Goal: Task Accomplishment & Management: Use online tool/utility

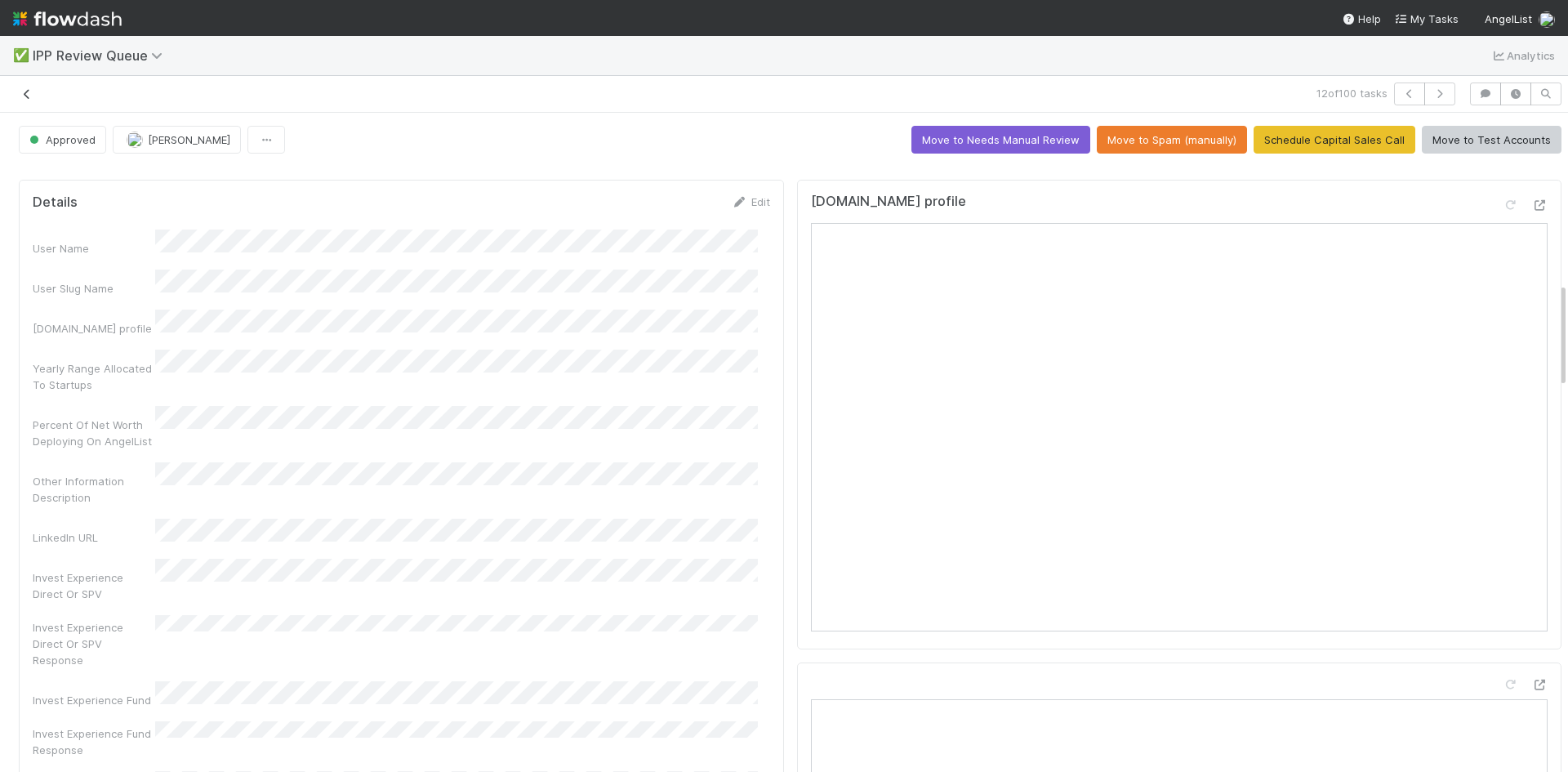
scroll to position [1062, 0]
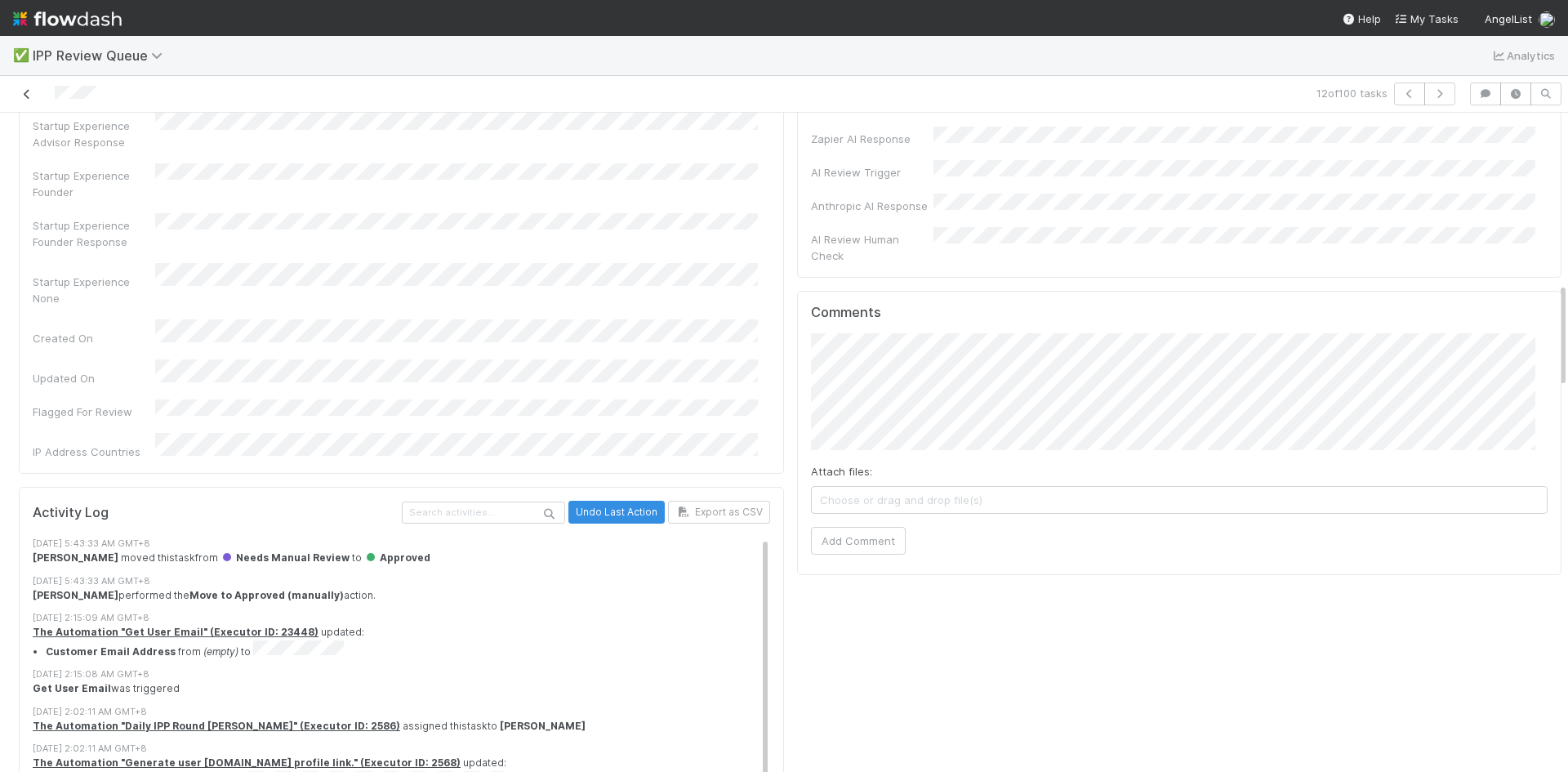
click at [21, 99] on icon at bounding box center [27, 94] width 16 height 11
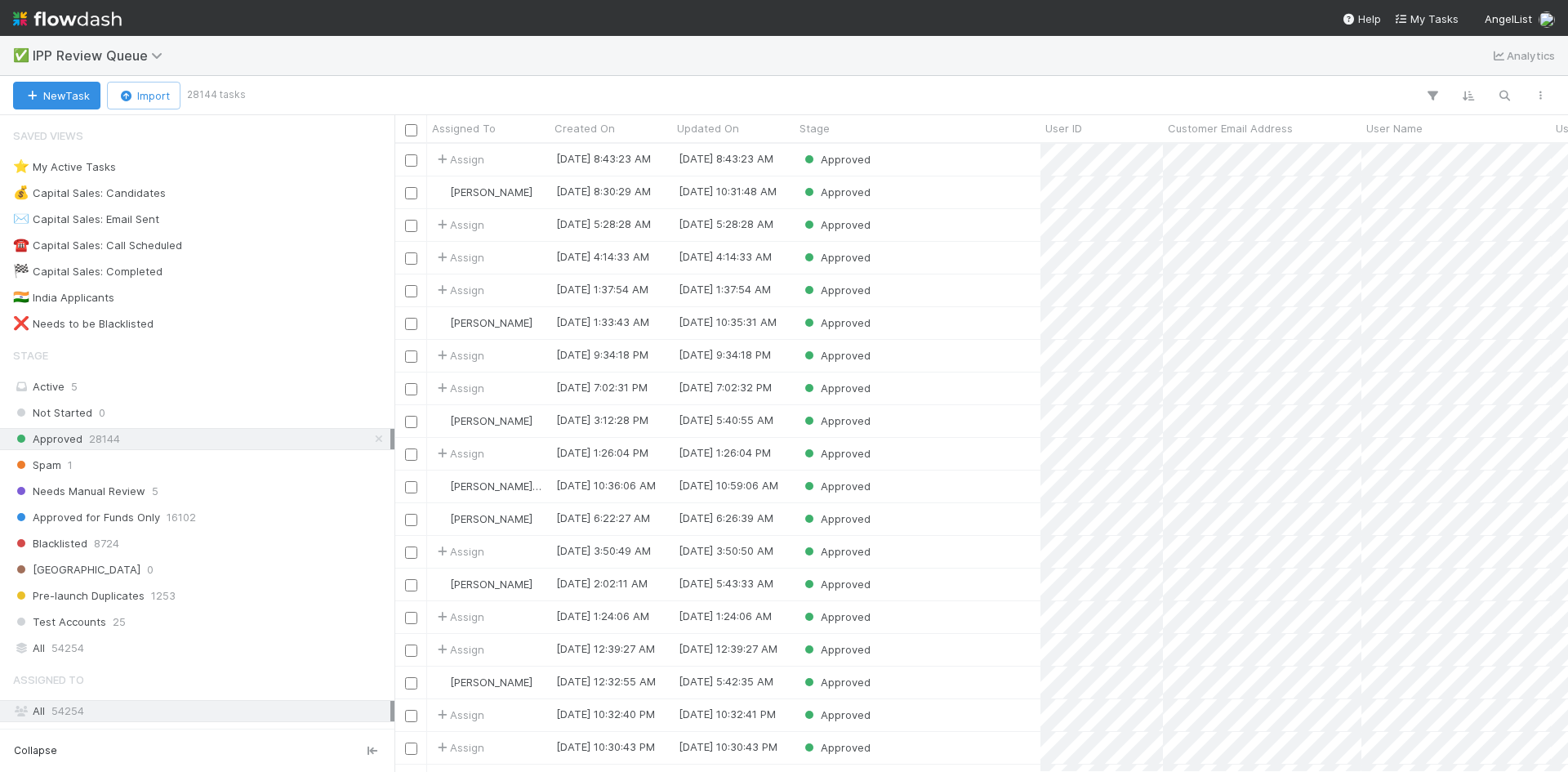
scroll to position [615, 1161]
click at [223, 140] on div "Saved Views" at bounding box center [197, 136] width 394 height 33
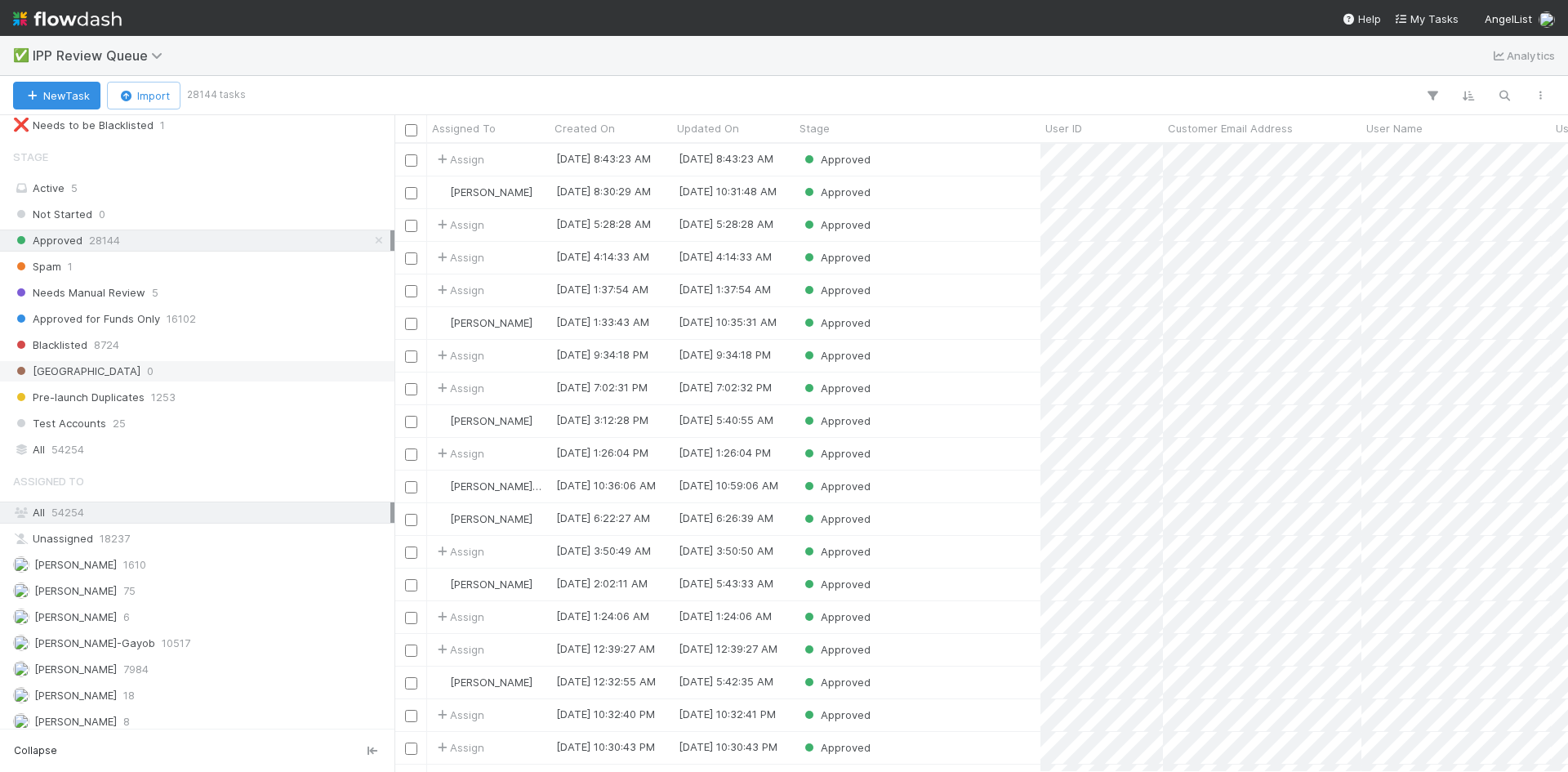
scroll to position [206, 0]
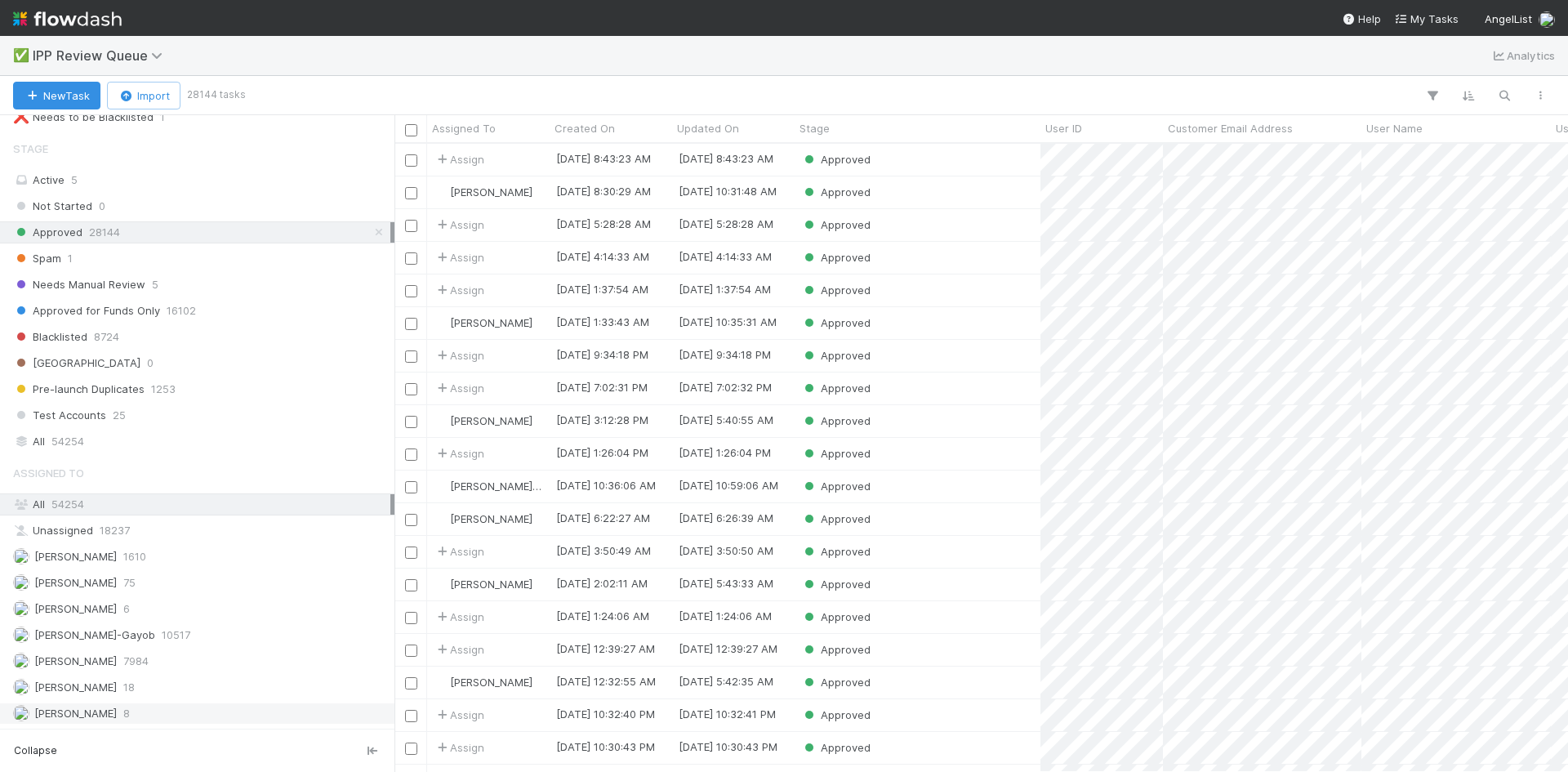
click at [116, 719] on span "[PERSON_NAME]" at bounding box center [75, 713] width 82 height 13
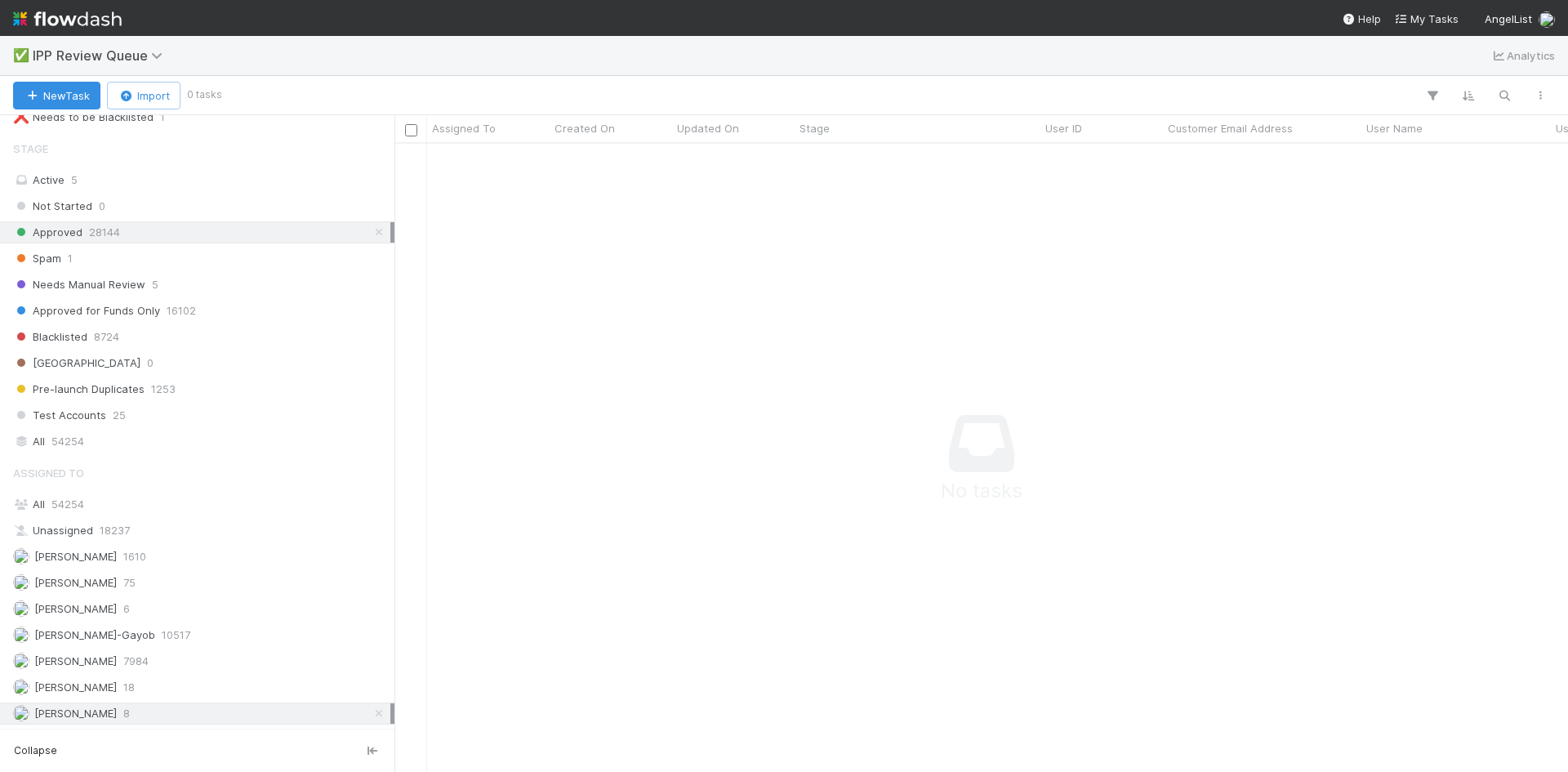
scroll to position [604, 1161]
click at [372, 230] on icon at bounding box center [379, 233] width 16 height 11
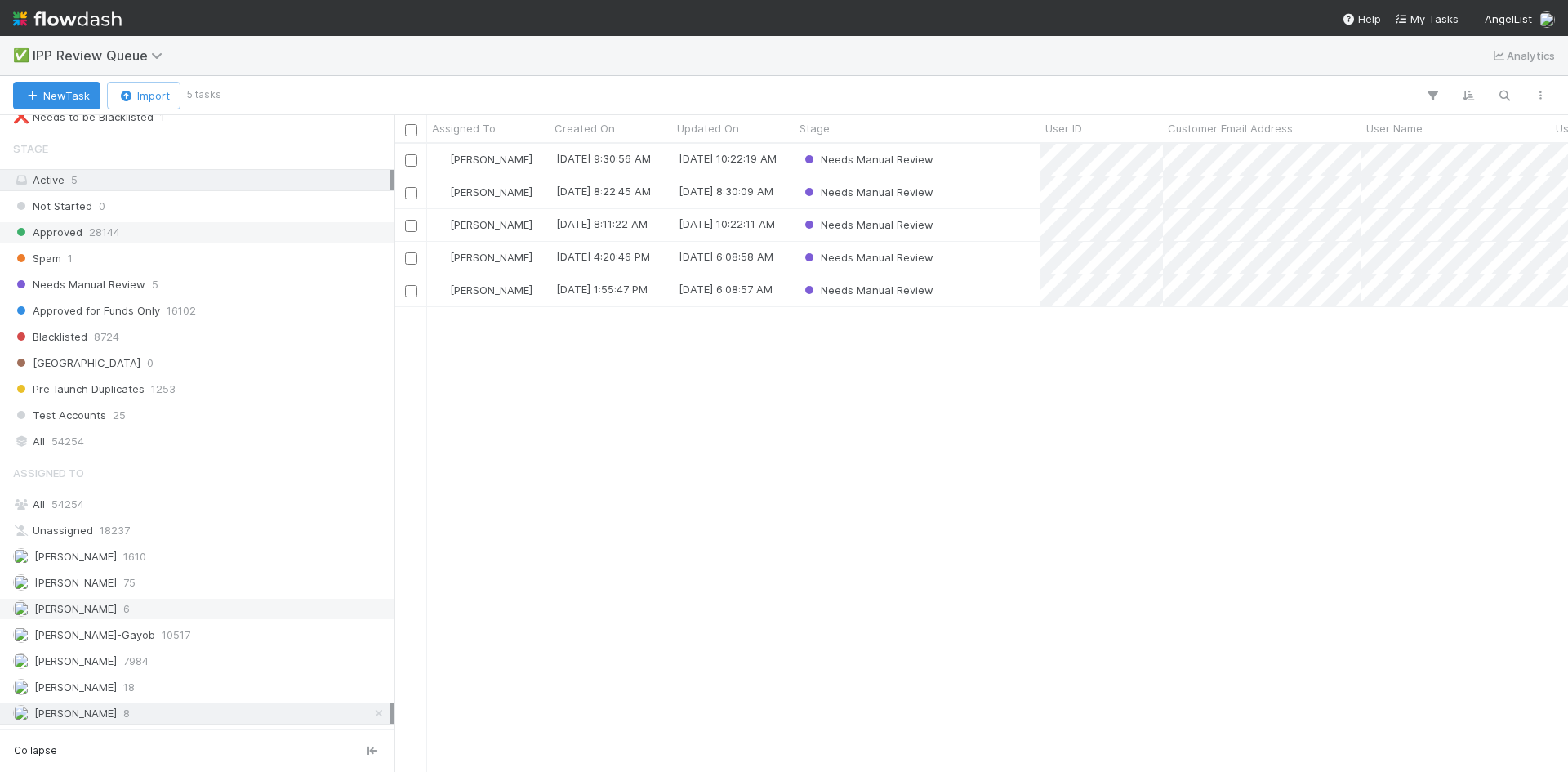
scroll to position [615, 1161]
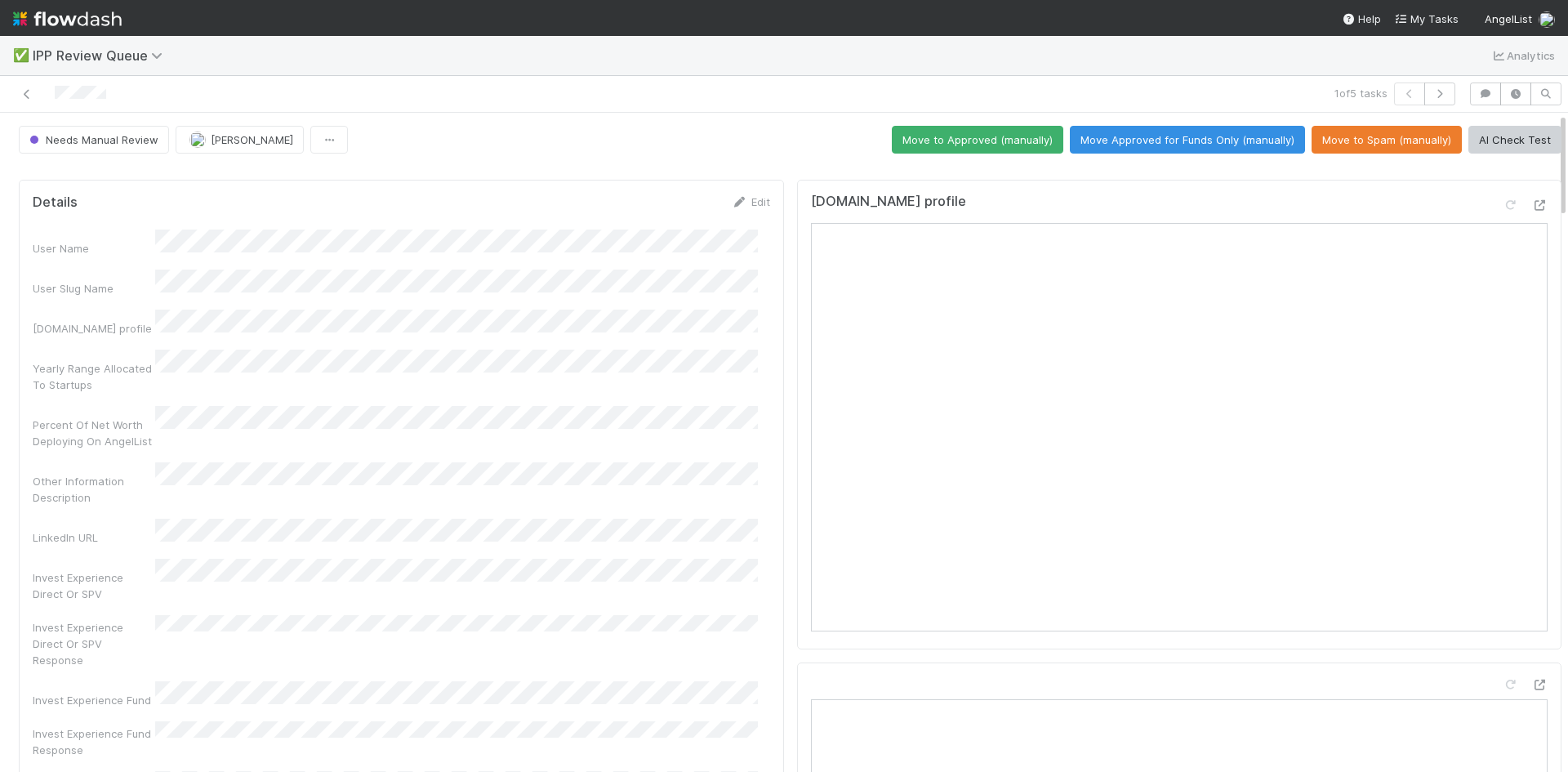
click at [497, 462] on div "Other Information Description" at bounding box center [401, 484] width 737 height 43
click at [488, 412] on div "Percent Of Net Worth Deploying On AngelList" at bounding box center [401, 428] width 737 height 43
click at [1335, 138] on button "Move to Spam (manually)" at bounding box center [1386, 139] width 150 height 28
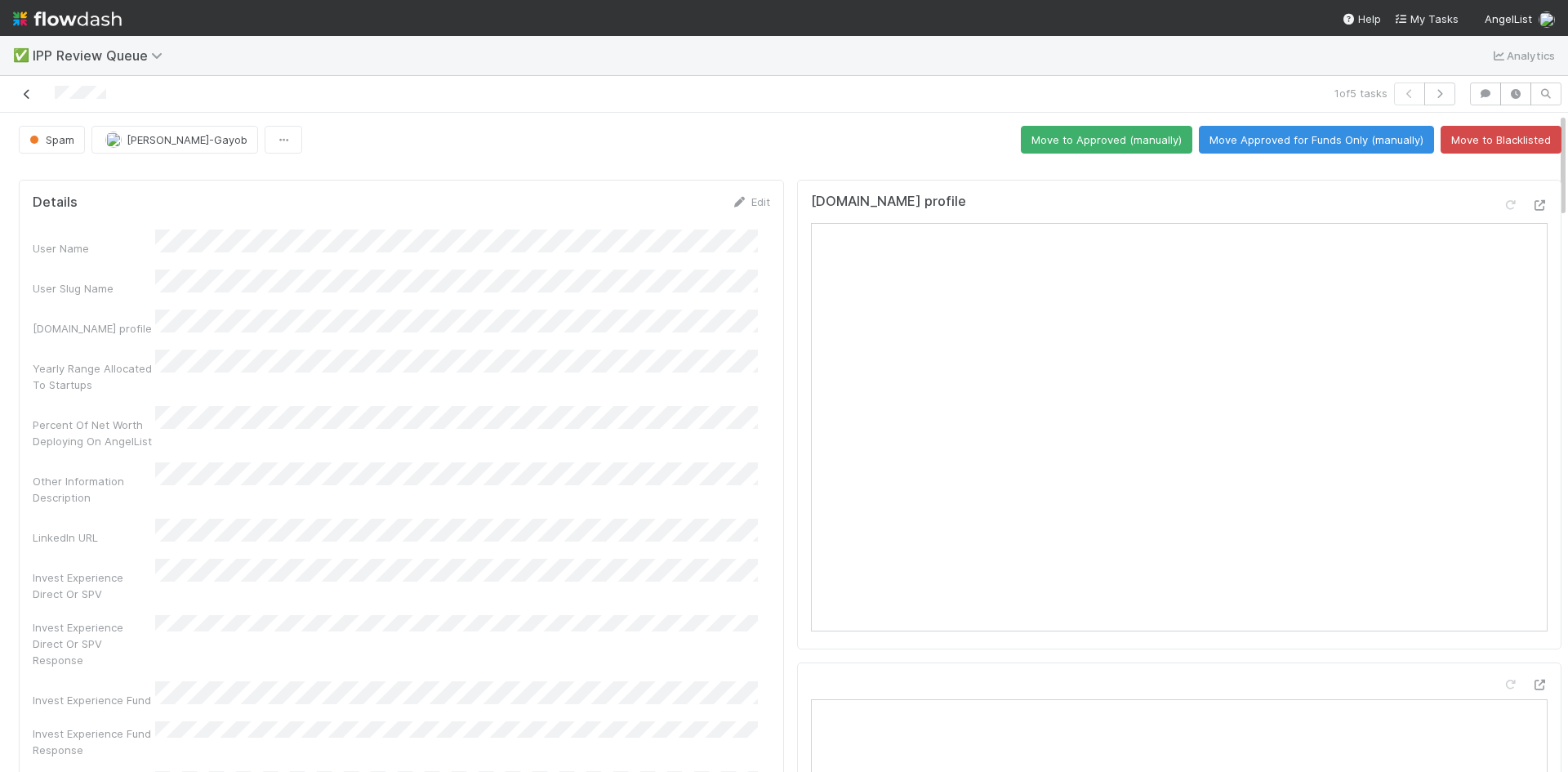
click at [27, 91] on icon at bounding box center [27, 94] width 16 height 11
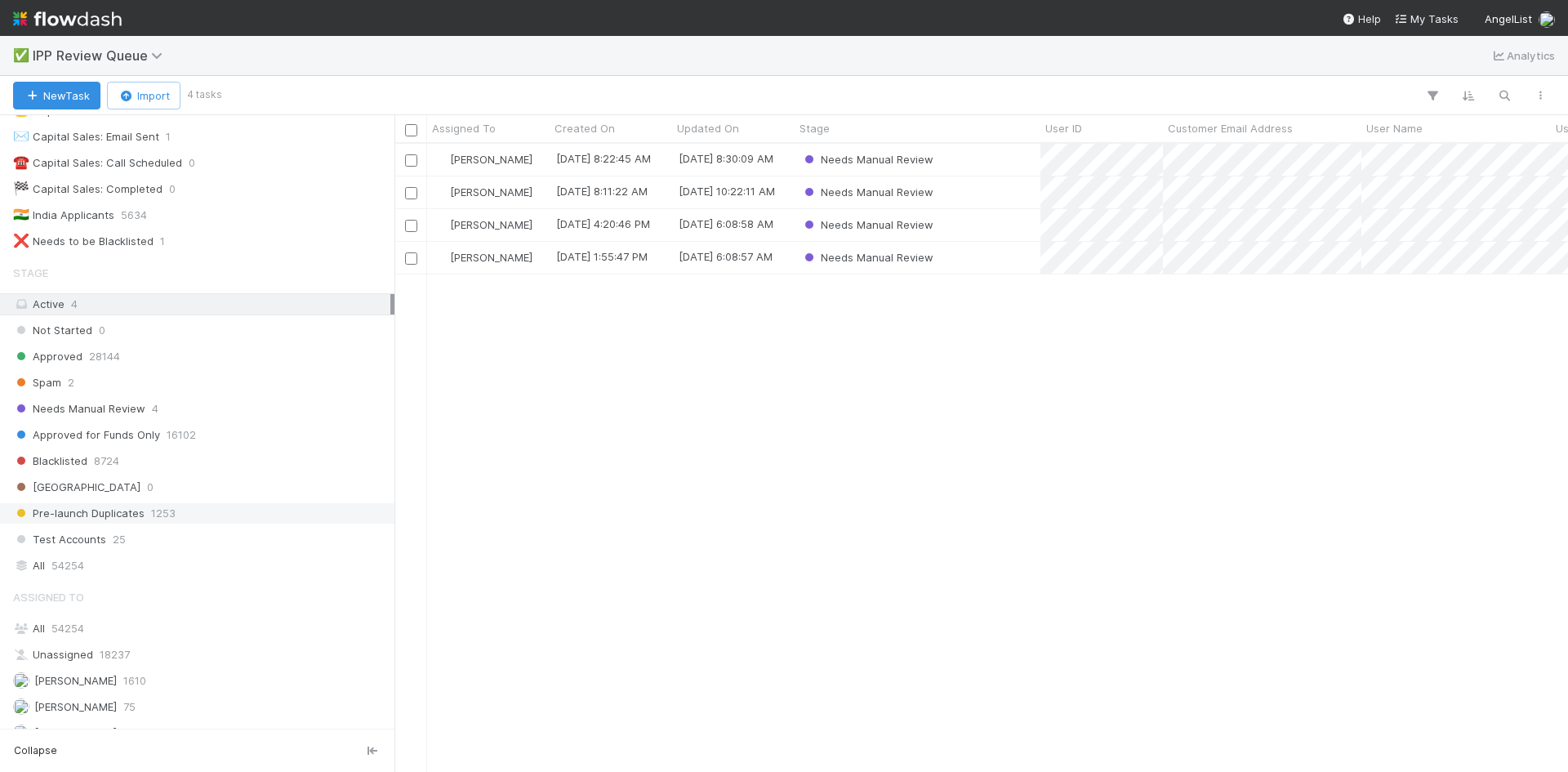
scroll to position [43, 0]
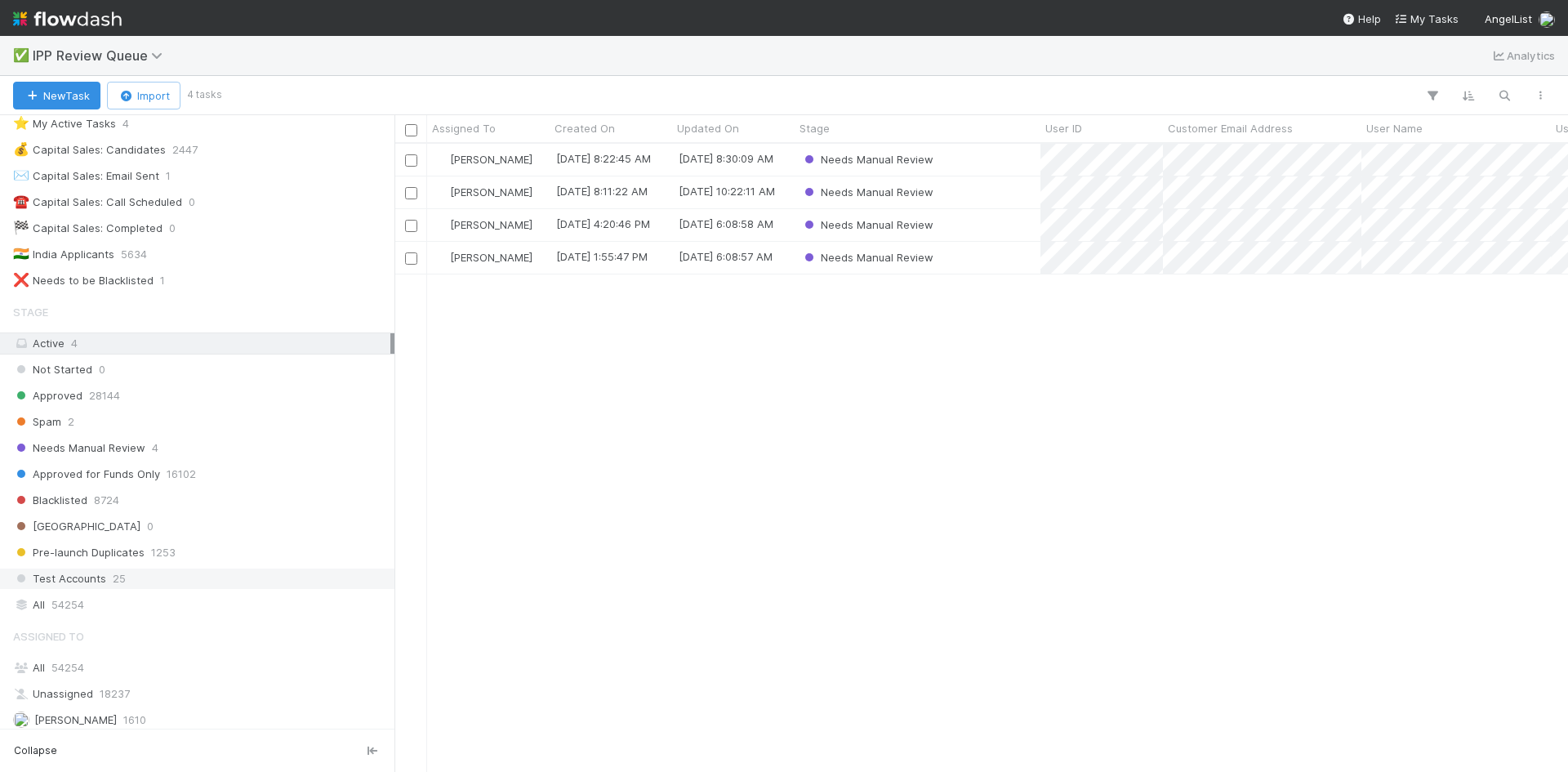
click at [96, 578] on span "Test Accounts" at bounding box center [59, 578] width 93 height 21
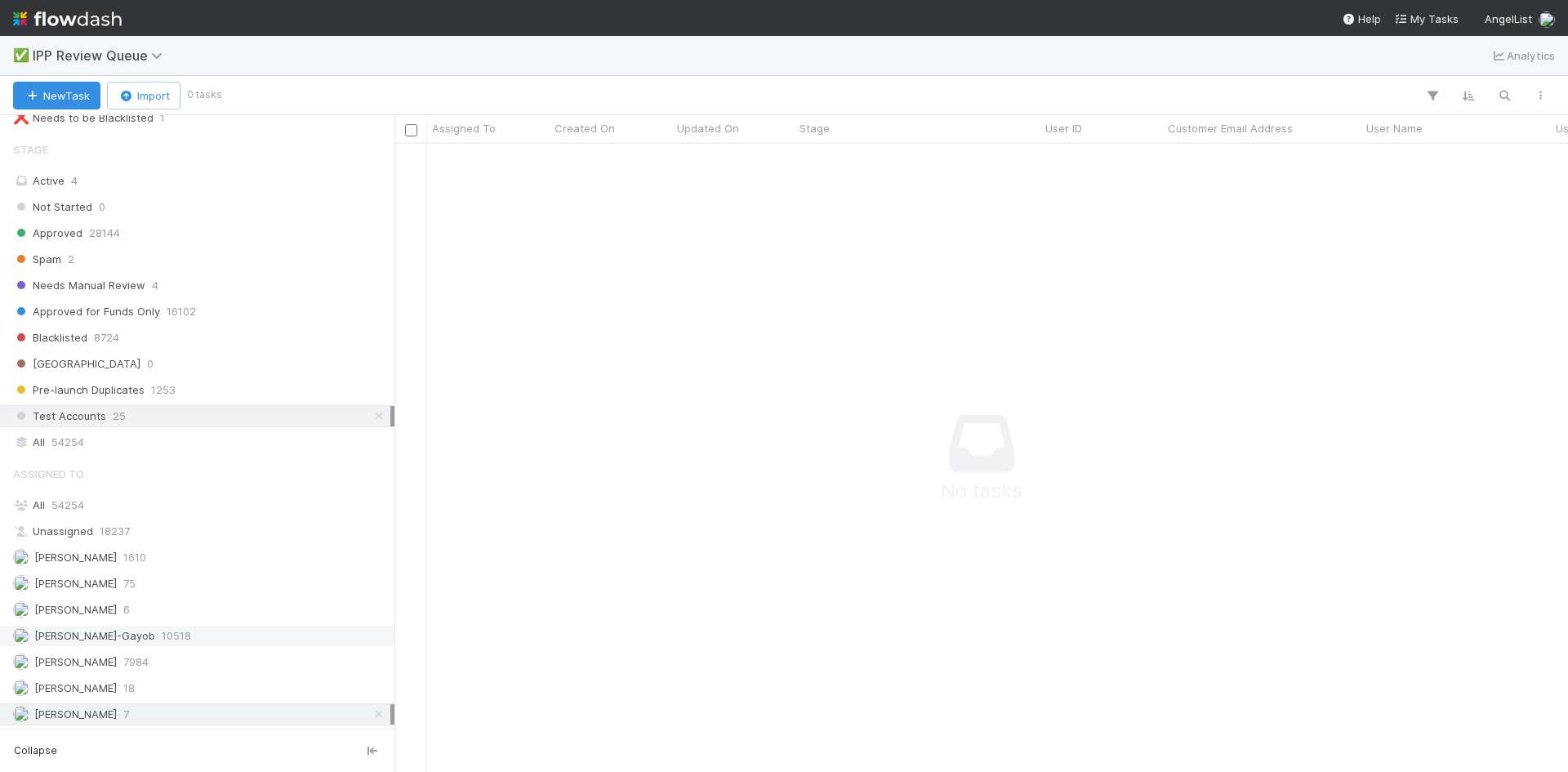
scroll to position [206, 0]
click at [371, 709] on icon at bounding box center [379, 713] width 16 height 11
click at [245, 407] on div "Test Accounts 25" at bounding box center [201, 415] width 377 height 21
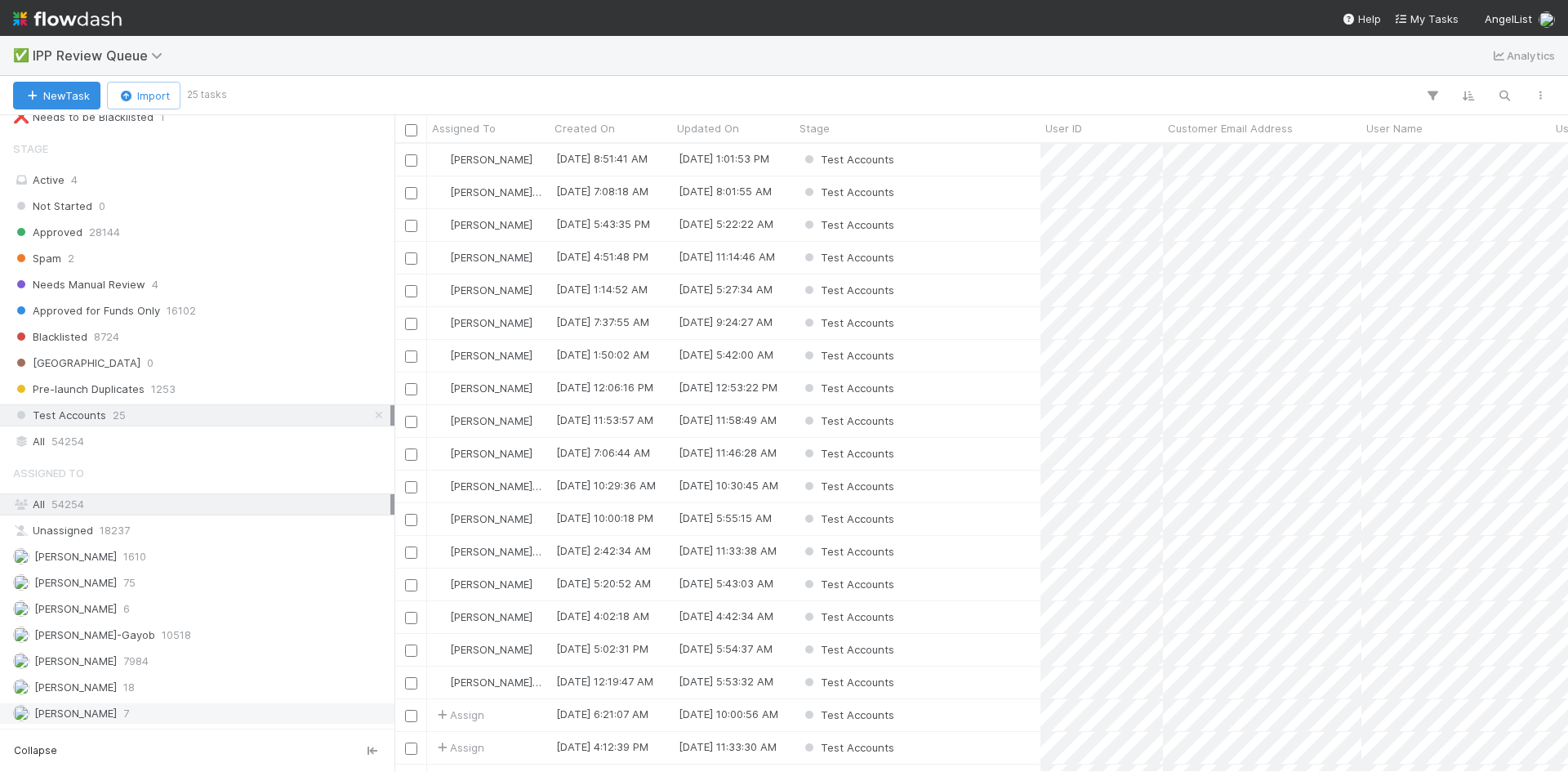
scroll to position [615, 1161]
click at [144, 710] on div "William Axalan VI 7" at bounding box center [201, 713] width 377 height 21
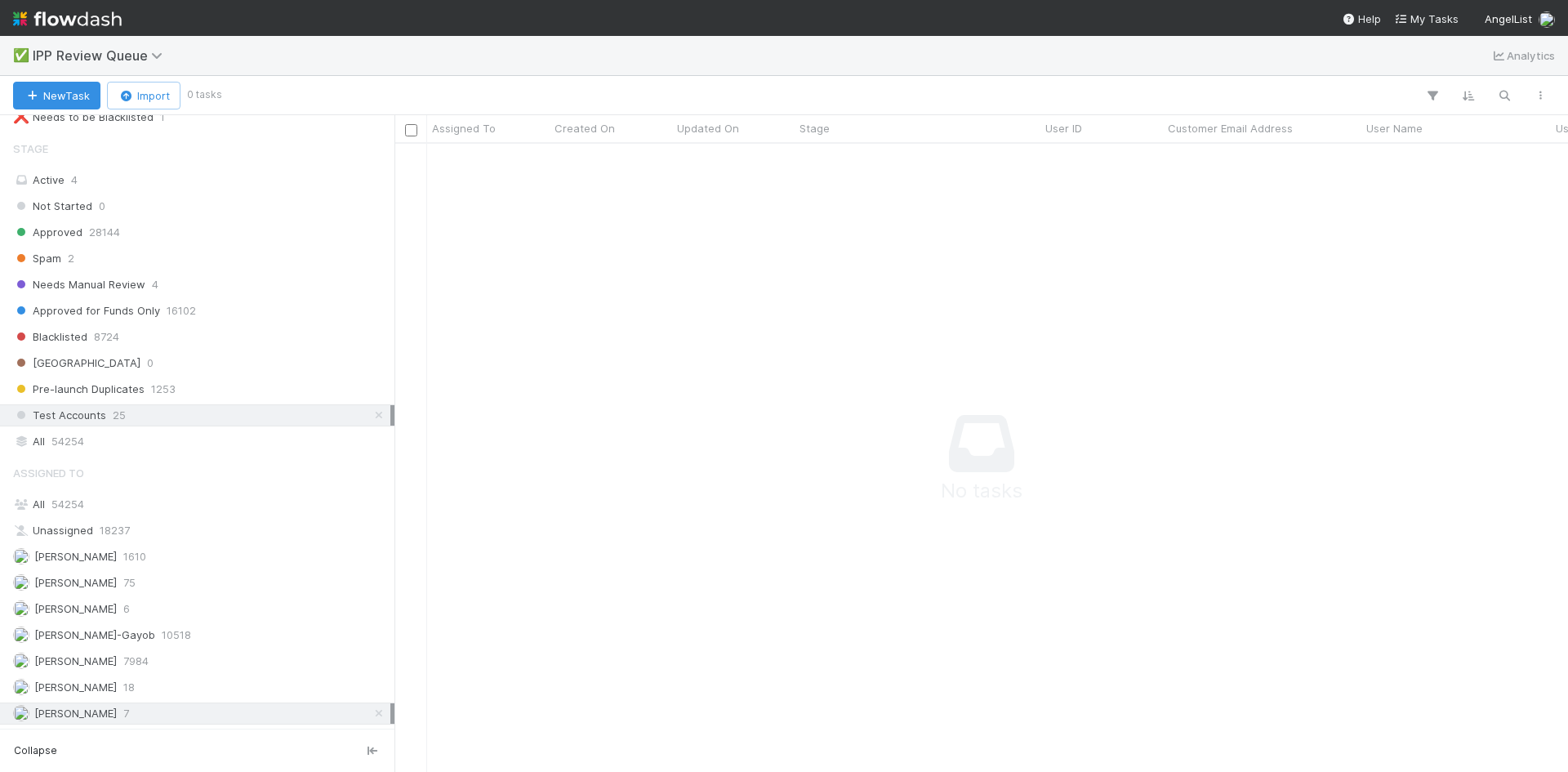
scroll to position [604, 1161]
click at [372, 409] on link at bounding box center [379, 415] width 16 height 21
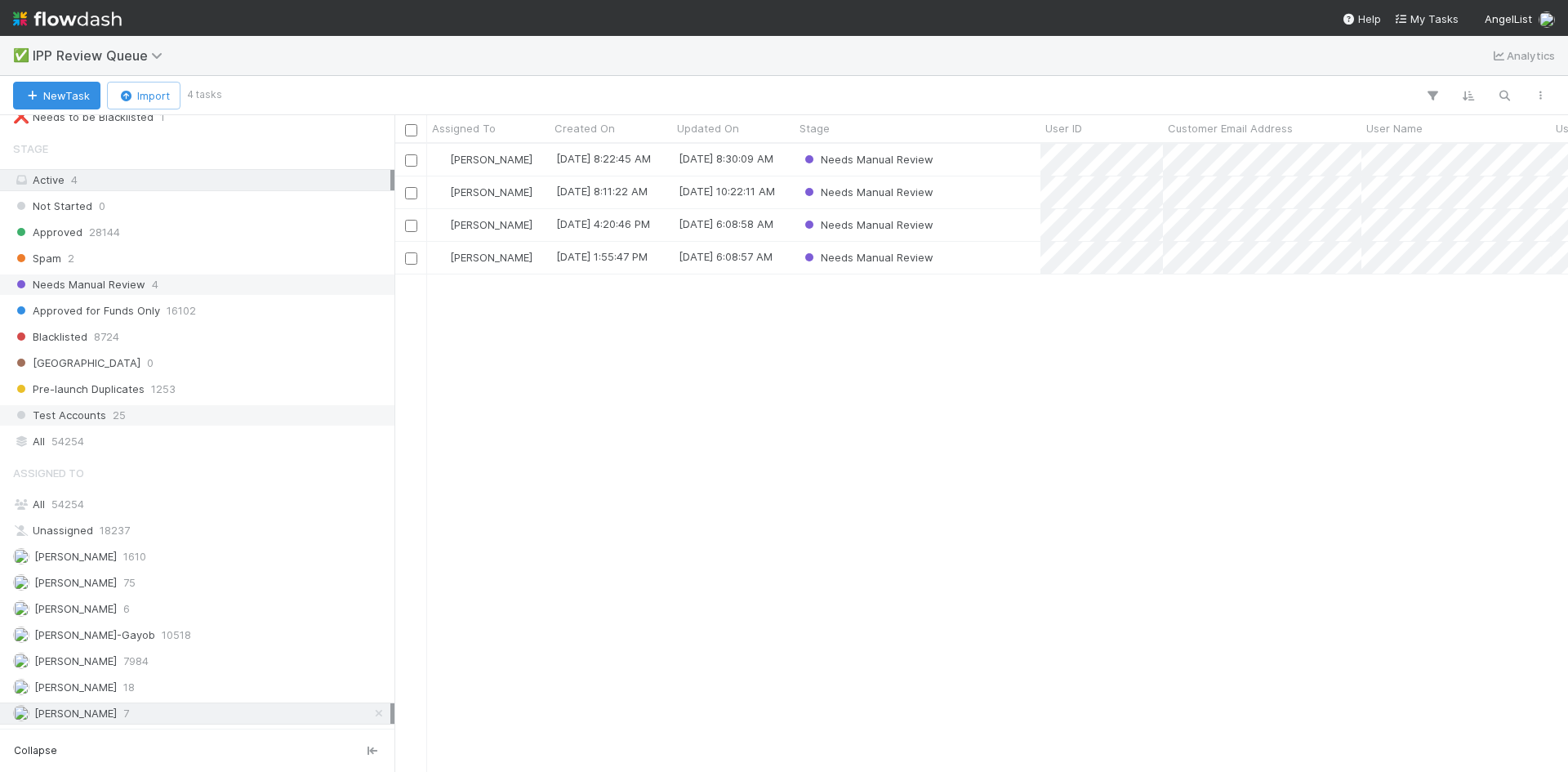
scroll to position [615, 1161]
click at [110, 283] on span "Needs Manual Review" at bounding box center [79, 284] width 132 height 21
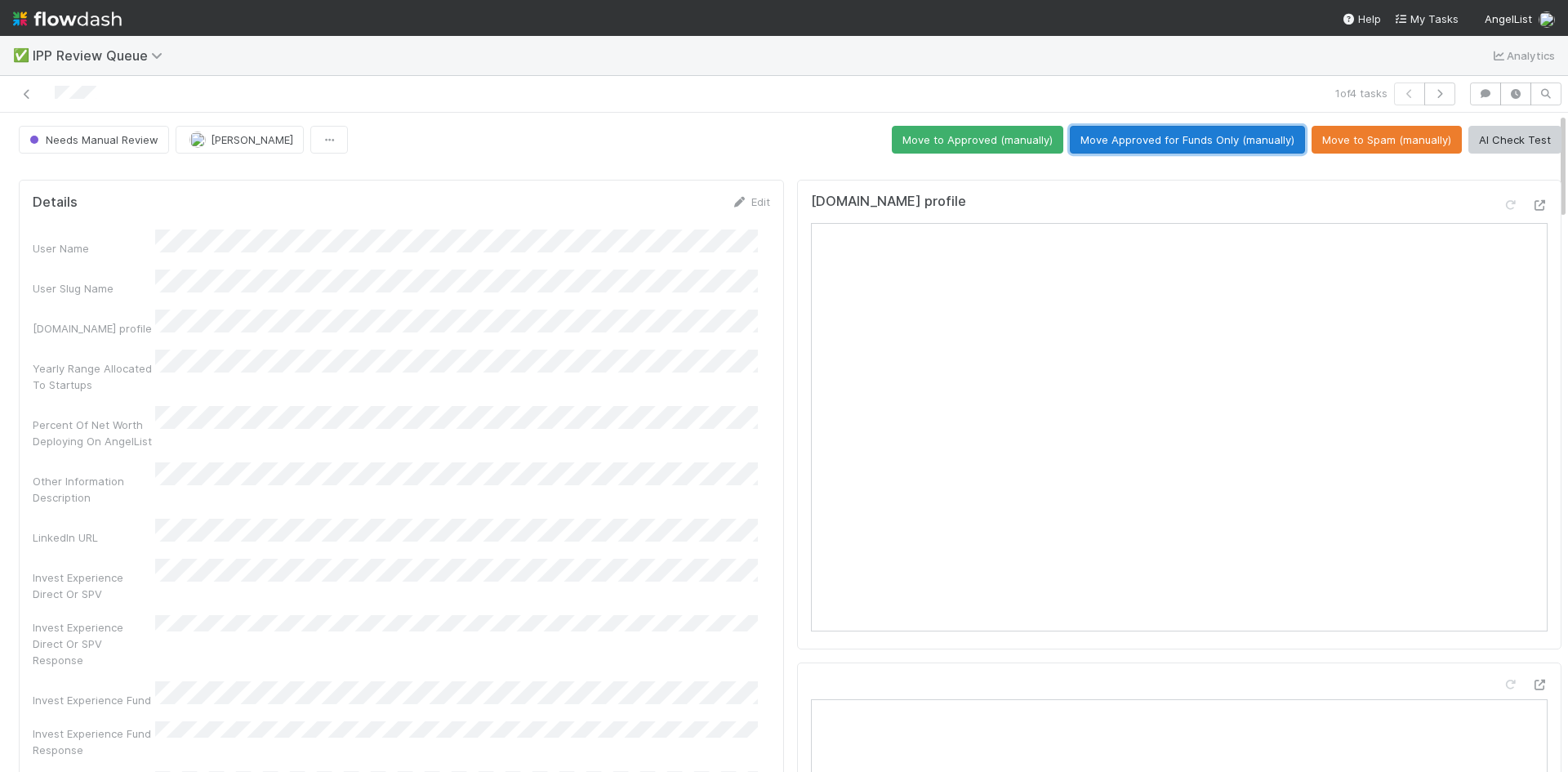
click at [1158, 141] on button "Move Approved for Funds Only (manually)" at bounding box center [1187, 139] width 235 height 28
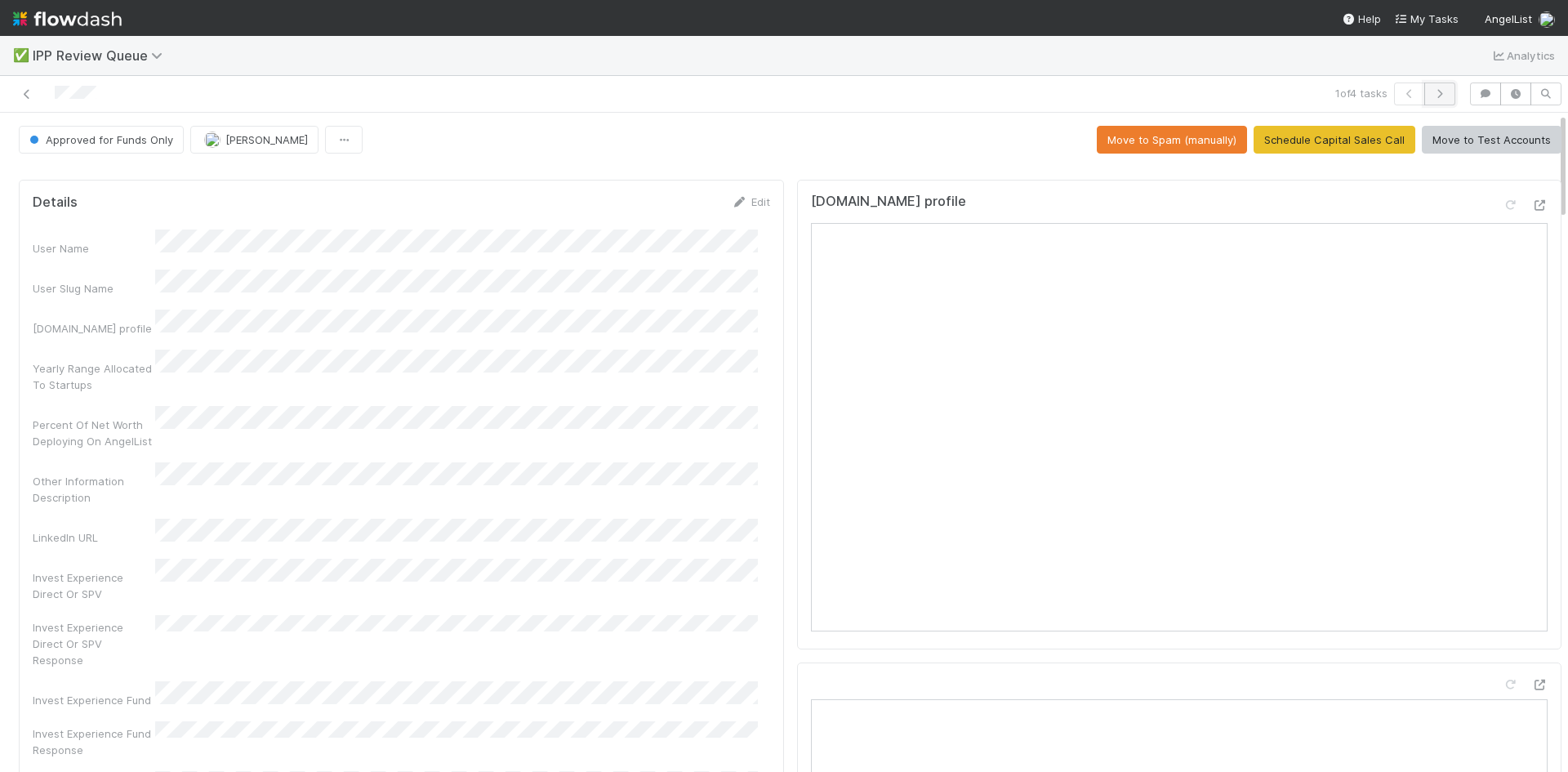
click at [1431, 92] on icon "button" at bounding box center [1440, 93] width 16 height 10
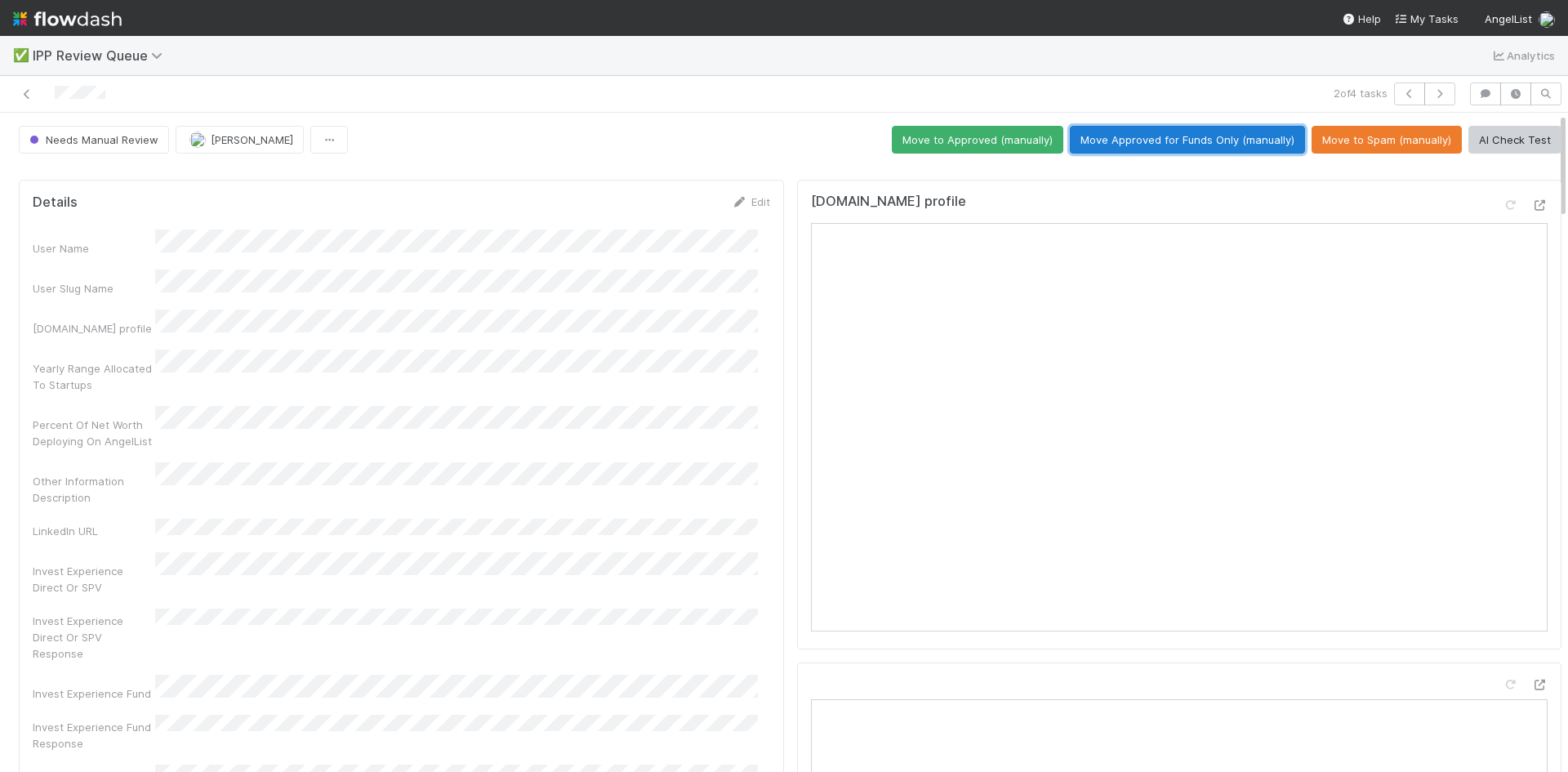
click at [1183, 138] on button "Move Approved for Funds Only (manually)" at bounding box center [1187, 139] width 235 height 28
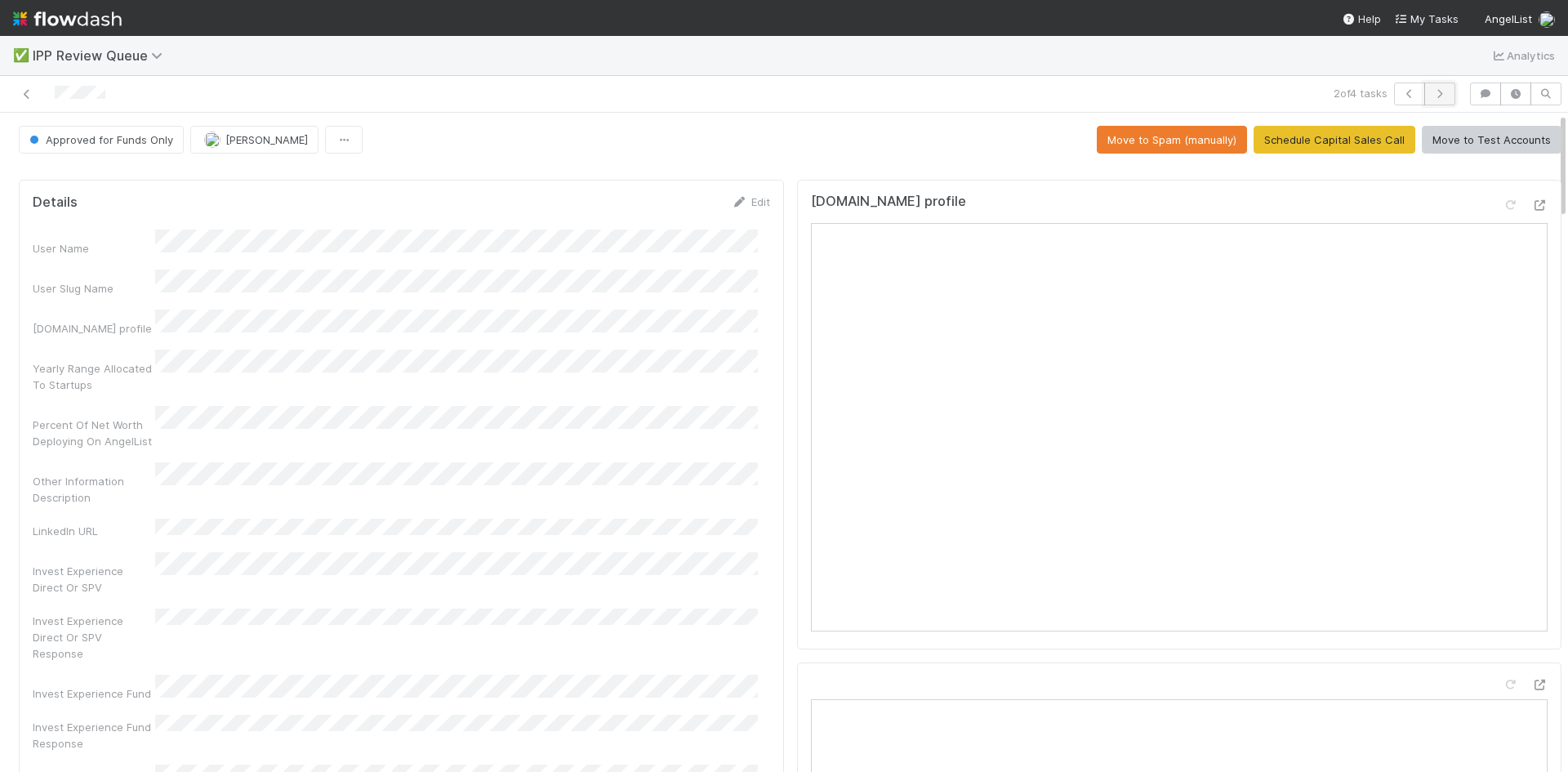
click at [1436, 93] on button "button" at bounding box center [1440, 93] width 31 height 23
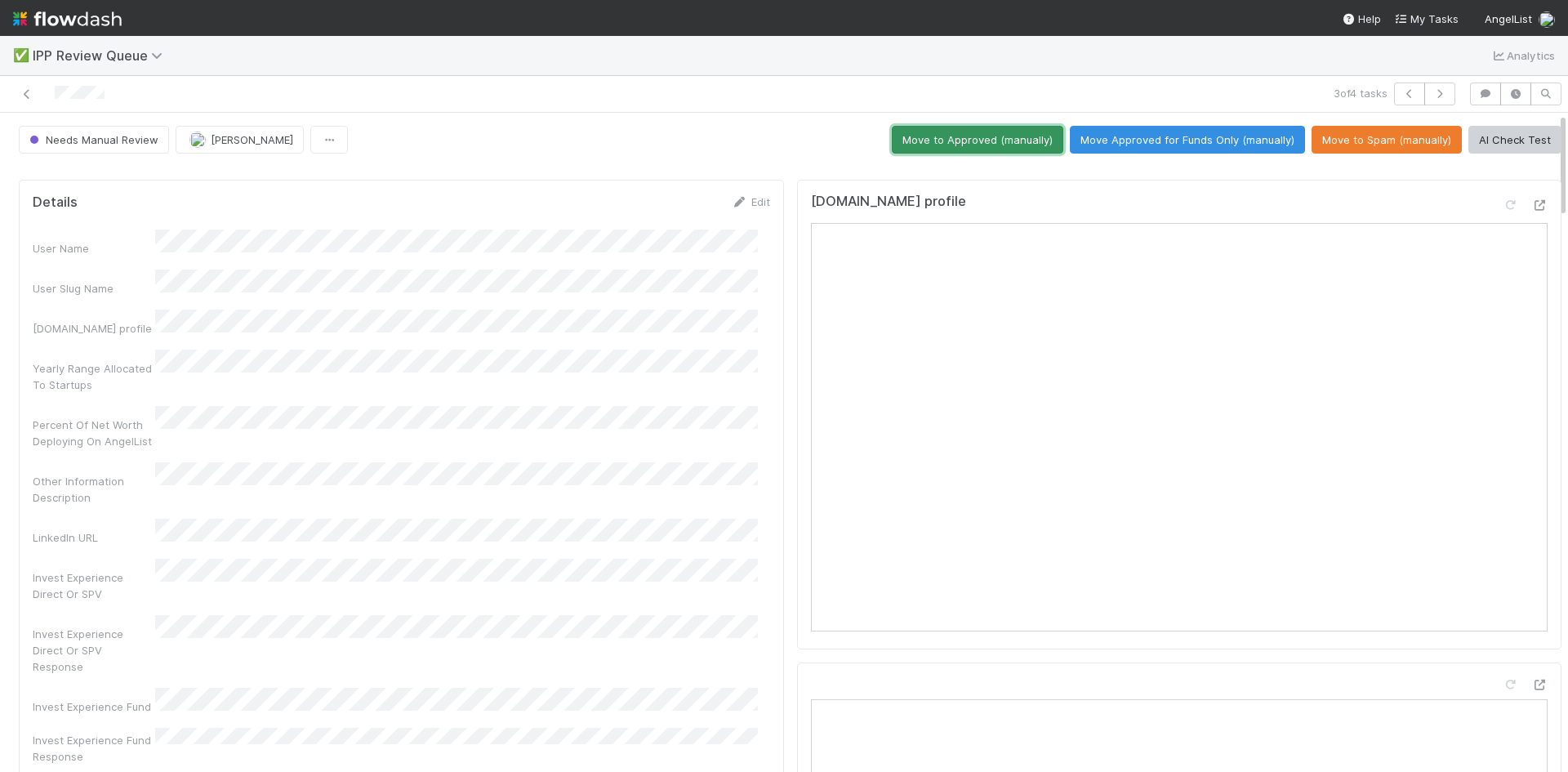
click at [984, 139] on button "Move to Approved (manually)" at bounding box center [977, 139] width 172 height 28
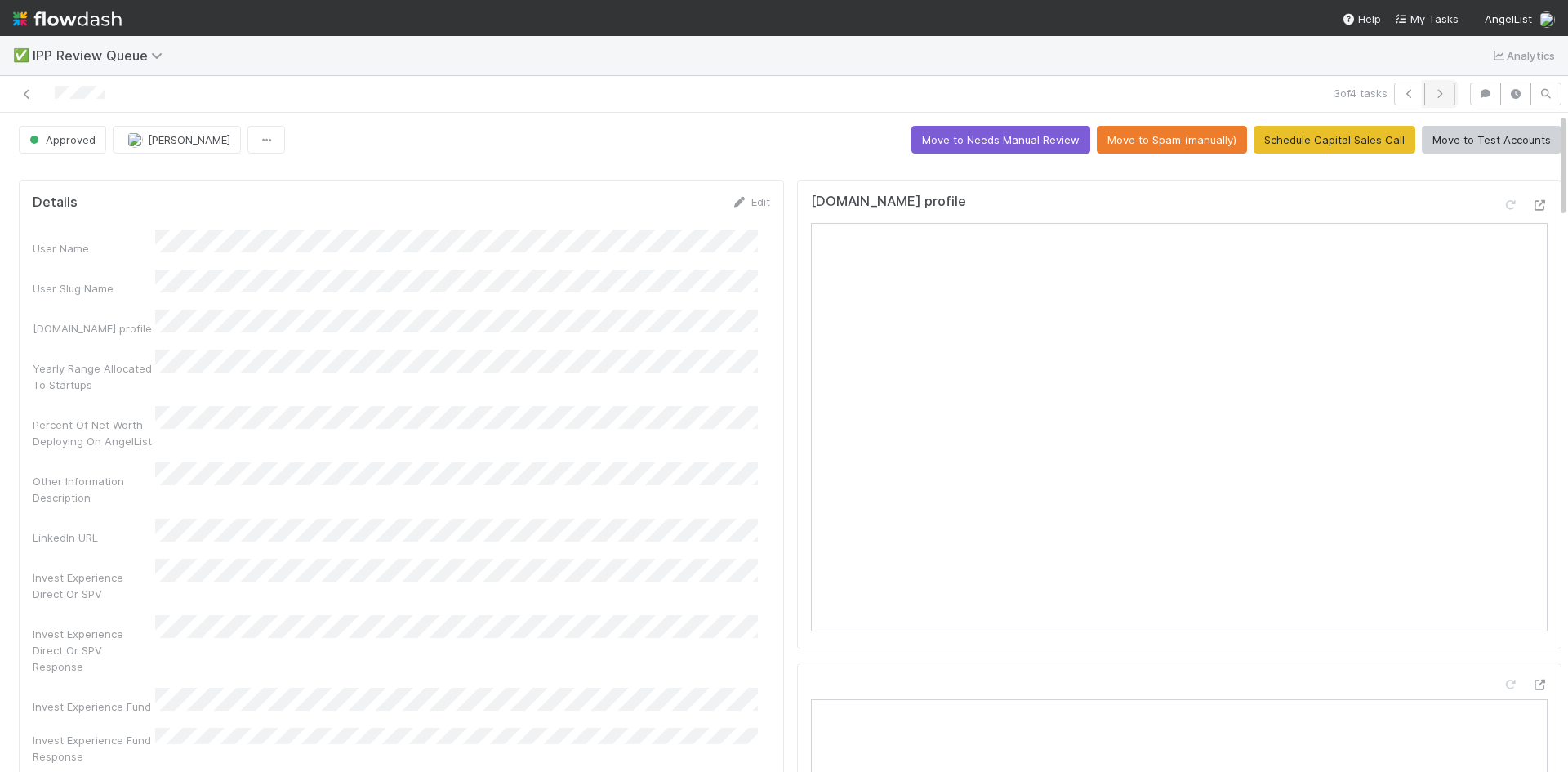
click at [1431, 97] on icon "button" at bounding box center [1440, 93] width 16 height 10
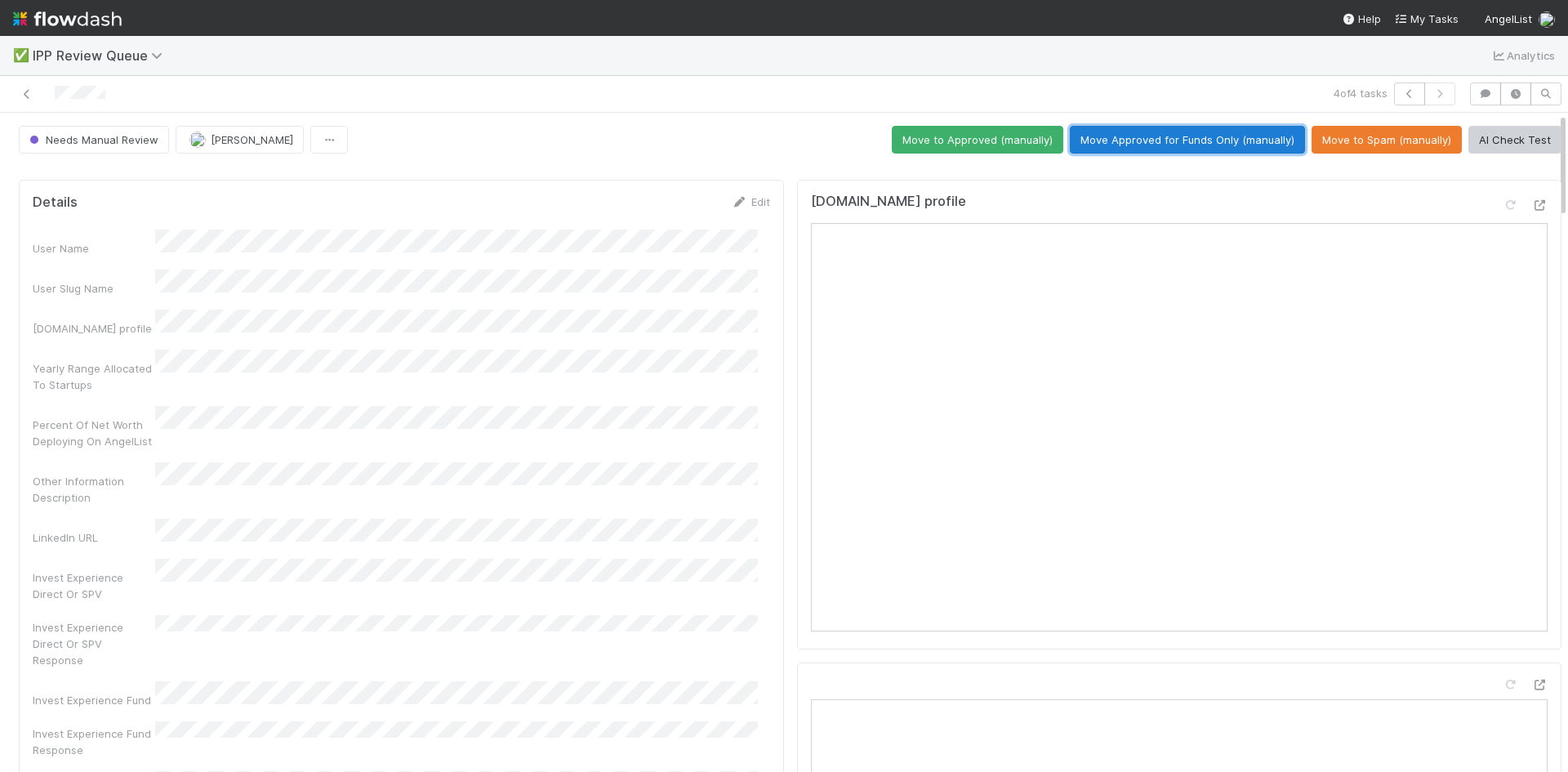
click at [1183, 135] on button "Move Approved for Funds Only (manually)" at bounding box center [1187, 139] width 235 height 28
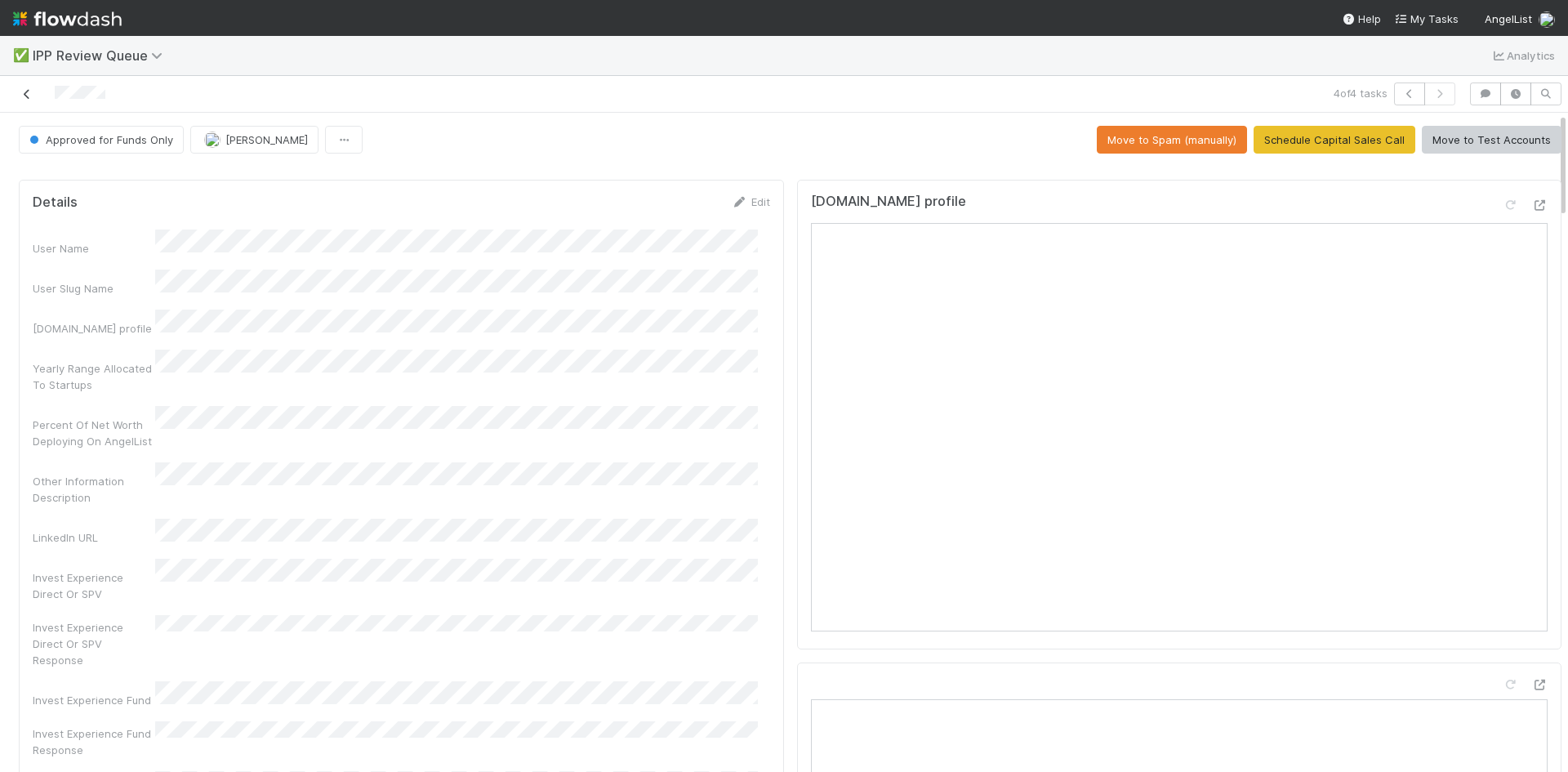
click at [30, 94] on icon at bounding box center [27, 94] width 16 height 11
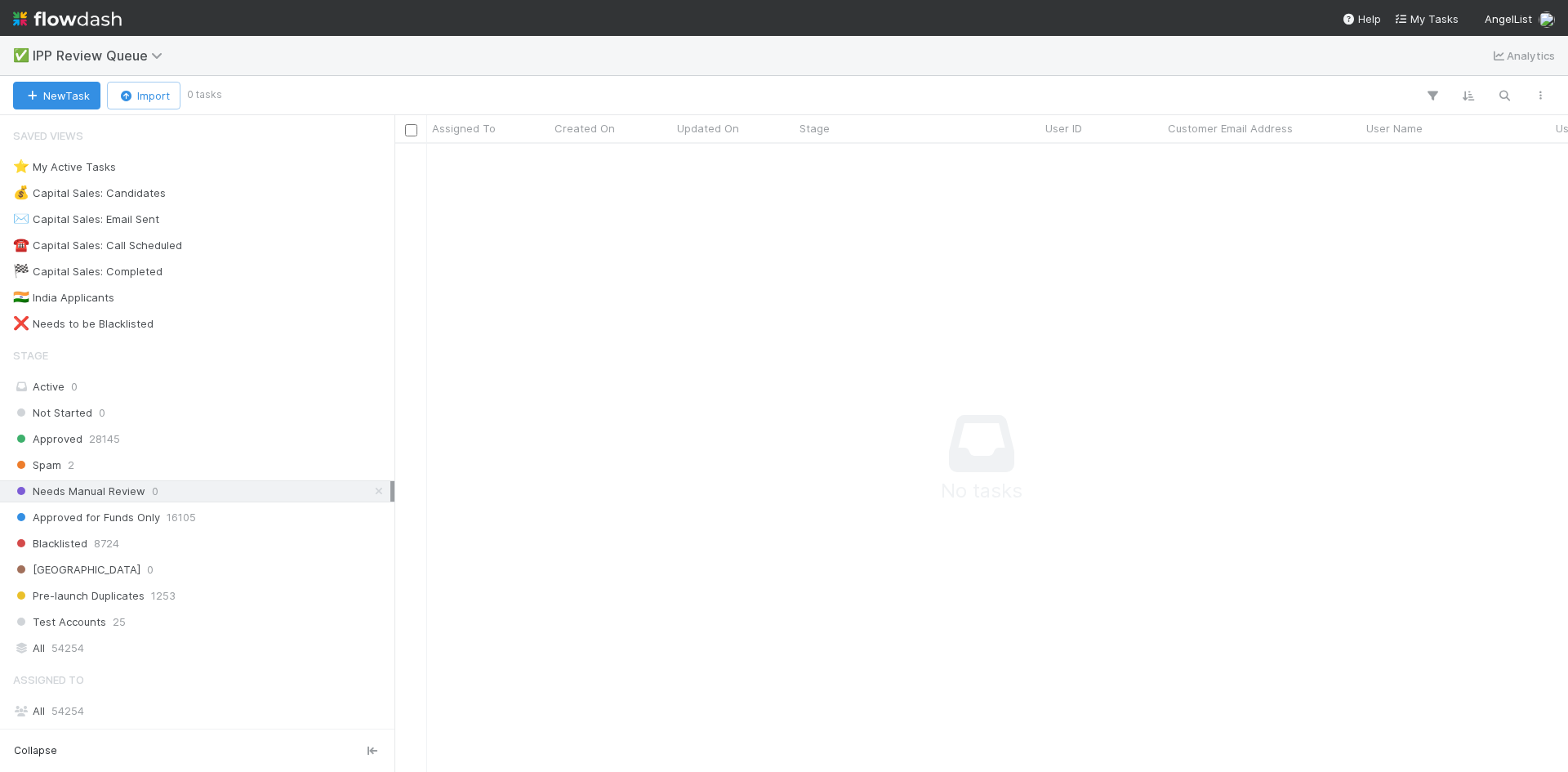
scroll to position [604, 1161]
click at [72, 466] on span "2" at bounding box center [71, 465] width 6 height 21
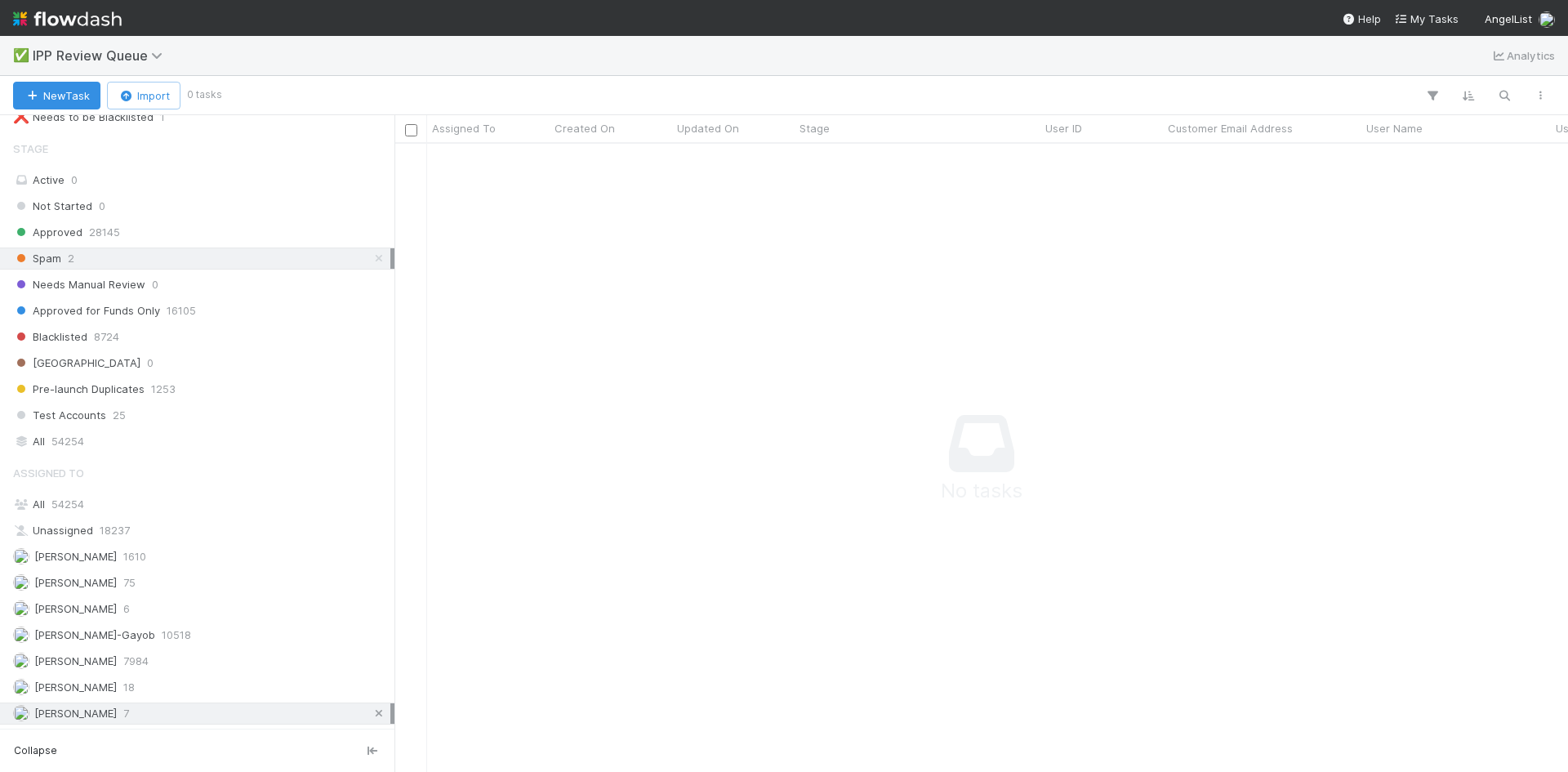
click at [371, 711] on icon at bounding box center [379, 713] width 16 height 11
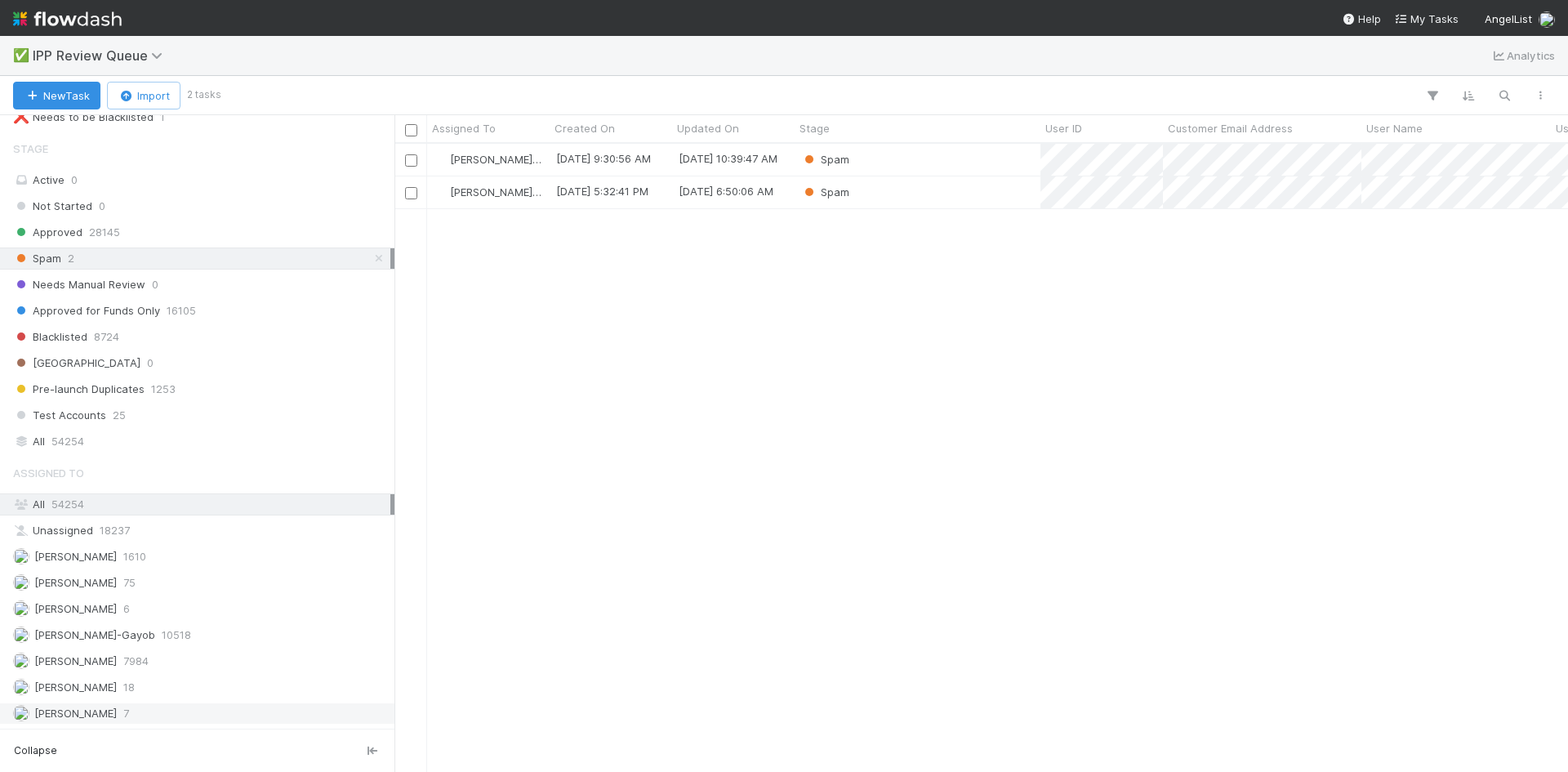
scroll to position [615, 1161]
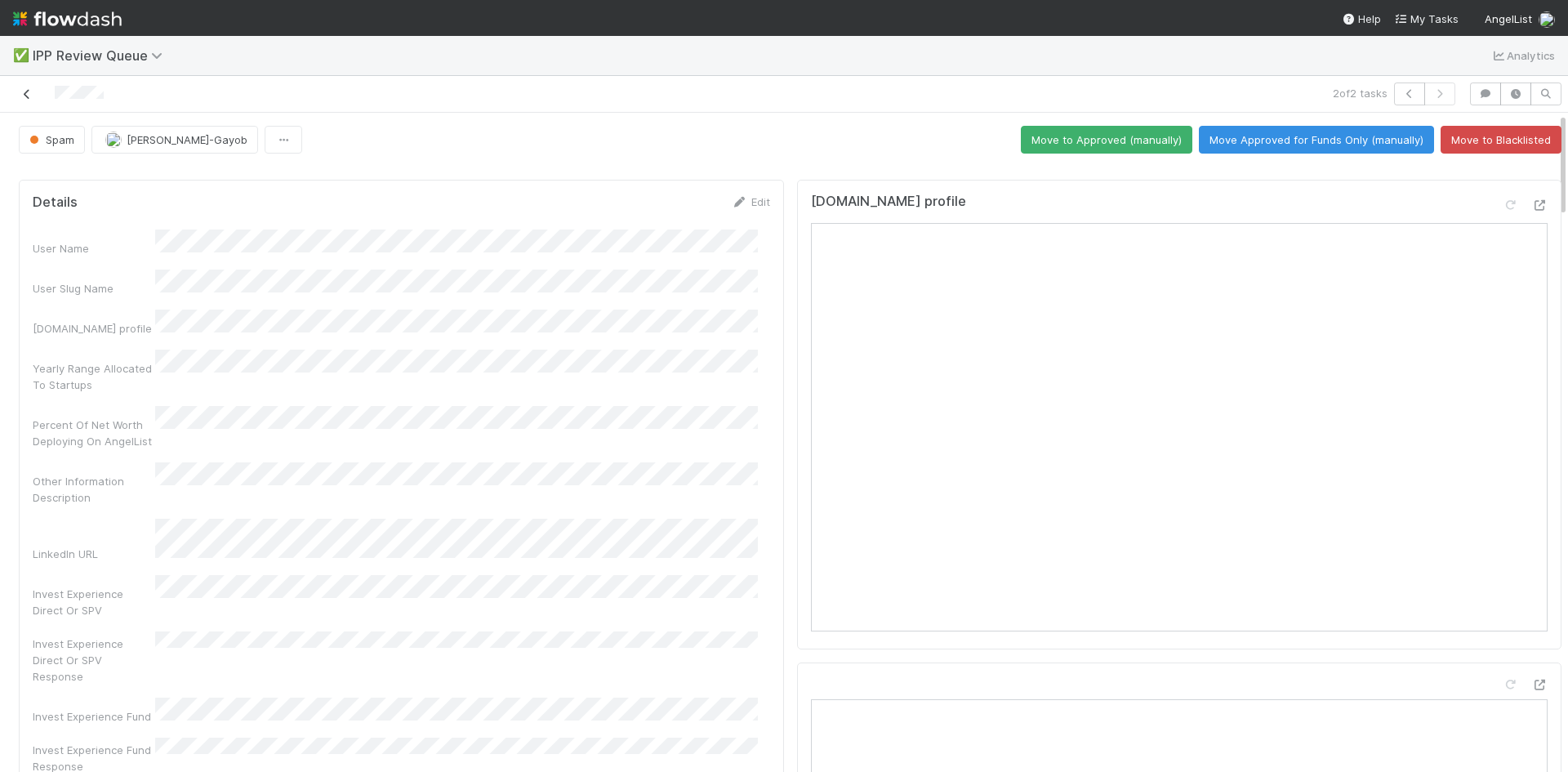
click at [24, 91] on icon at bounding box center [27, 94] width 16 height 11
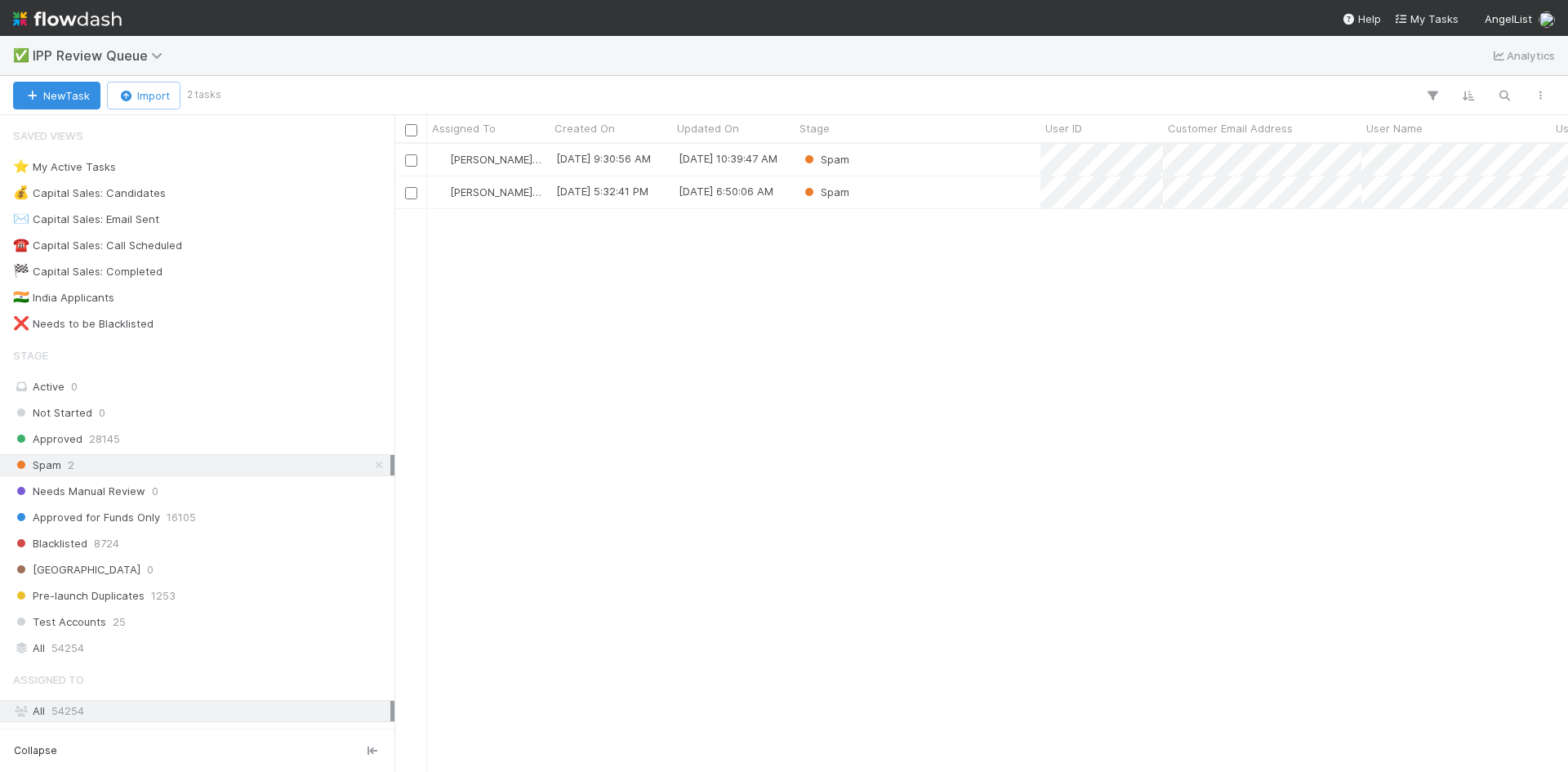
scroll to position [615, 1161]
click at [1278, 343] on div "Loraine Pati-Gayob 8/27/25, 9:30:56 AM 8/27/25, 10:39:47 AM Spam Loraine Pati-G…" at bounding box center [981, 457] width 1174 height 627
drag, startPoint x: 882, startPoint y: 569, endPoint x: 909, endPoint y: 573, distance: 27.3
click at [884, 567] on div "Loraine Pati-Gayob 8/27/25, 9:30:56 AM 8/27/25, 10:39:47 AM Spam Loraine Pati-G…" at bounding box center [981, 457] width 1174 height 627
